Goal: Task Accomplishment & Management: Complete application form

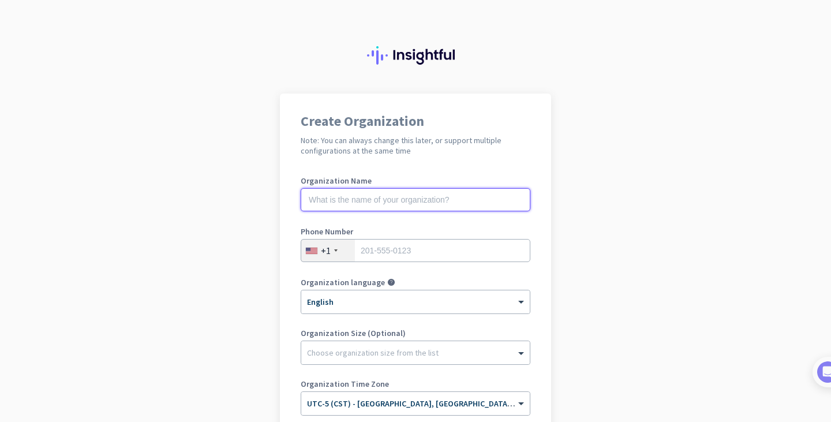
click at [374, 196] on input "text" at bounding box center [416, 199] width 230 height 23
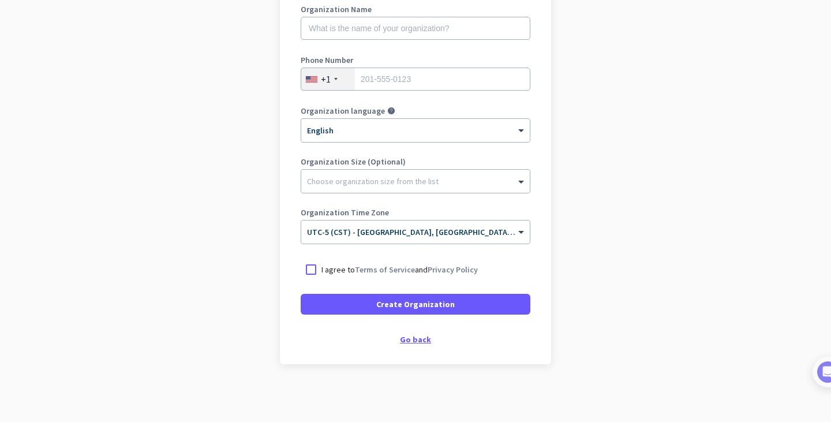
click at [416, 340] on div "Go back" at bounding box center [416, 339] width 230 height 8
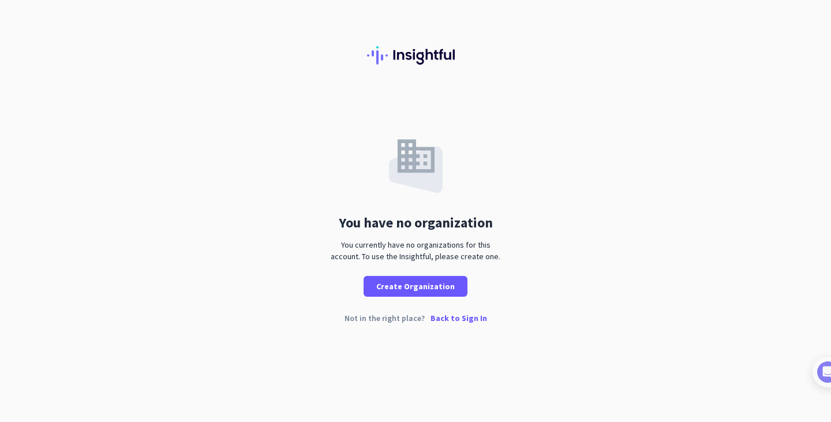
click at [449, 317] on p "Back to Sign In" at bounding box center [458, 318] width 57 height 8
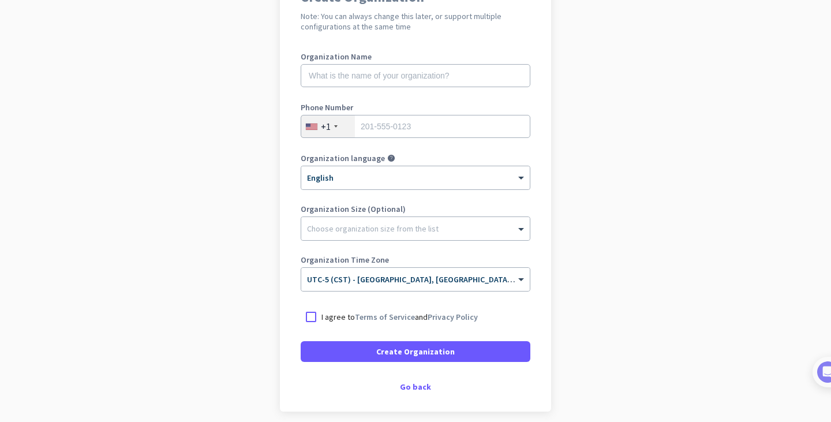
scroll to position [171, 0]
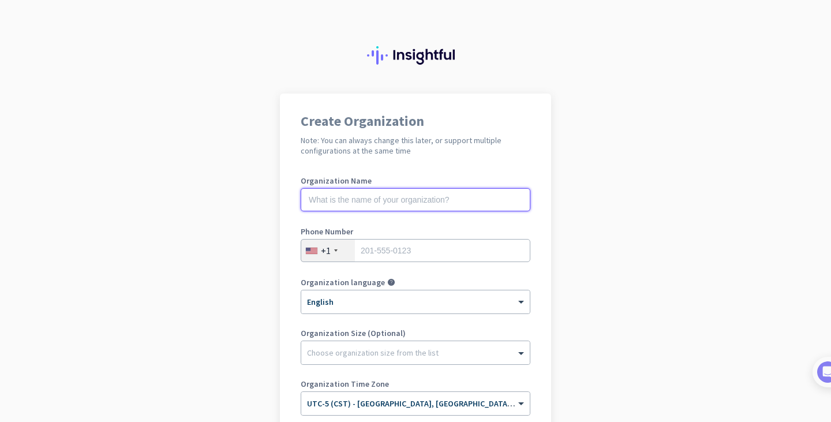
click at [380, 194] on input "text" at bounding box center [416, 199] width 230 height 23
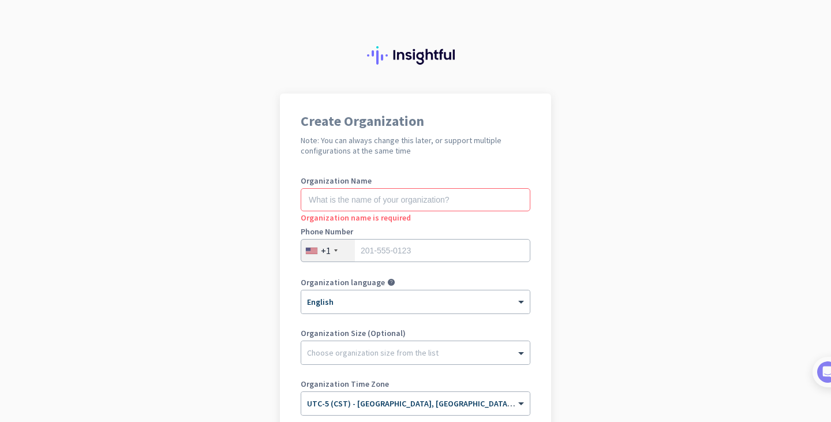
click at [647, 239] on app-onboarding-organization "Create Organization Note: You can always change this later, or support multiple…" at bounding box center [415, 343] width 831 height 500
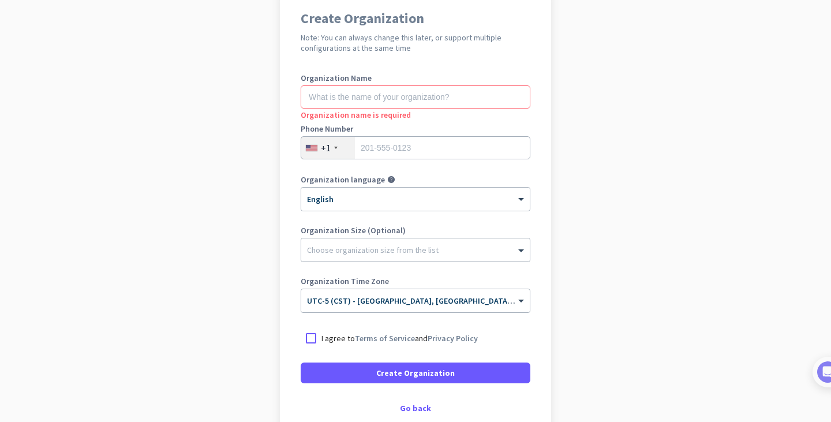
scroll to position [171, 0]
